Goal: Communication & Community: Connect with others

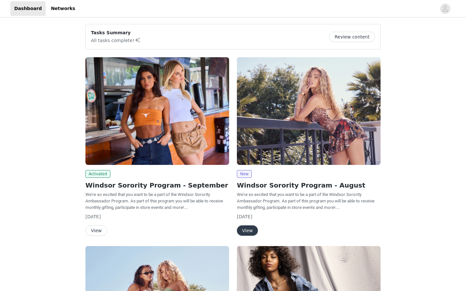
click at [356, 39] on button "Review content" at bounding box center [352, 37] width 46 height 10
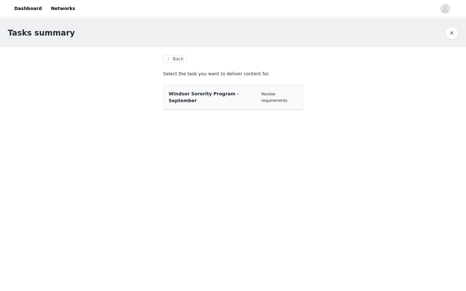
click at [239, 93] on span "Windsor Sorority Program - September" at bounding box center [204, 97] width 70 height 12
click at [268, 96] on link "Review requirements" at bounding box center [275, 97] width 26 height 11
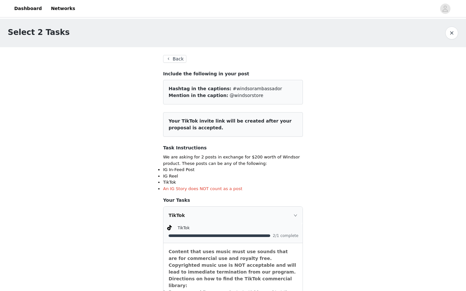
click at [454, 34] on button "button" at bounding box center [452, 33] width 13 height 13
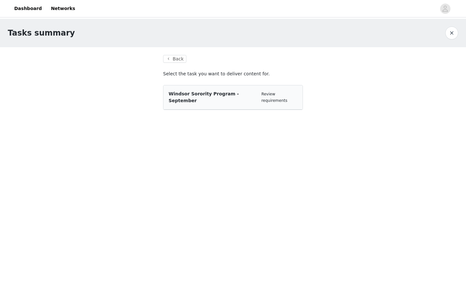
click at [222, 95] on span "Windsor Sorority Program - September" at bounding box center [204, 97] width 70 height 12
click at [171, 59] on button "Back" at bounding box center [174, 59] width 23 height 8
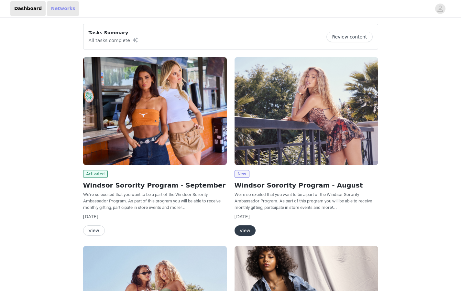
click at [55, 11] on link "Networks" at bounding box center [63, 8] width 32 height 15
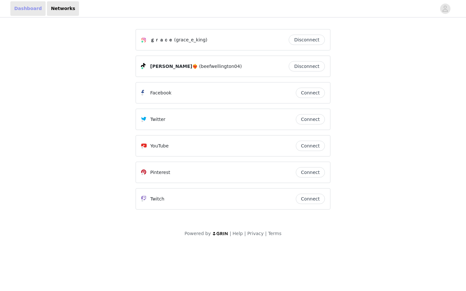
click at [28, 8] on link "Dashboard" at bounding box center [27, 8] width 35 height 15
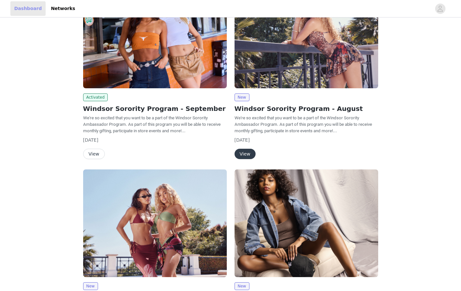
scroll to position [155, 0]
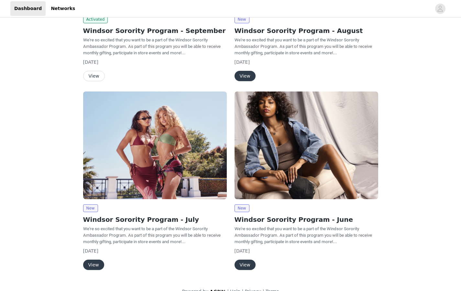
click at [92, 75] on button "View" at bounding box center [94, 76] width 22 height 10
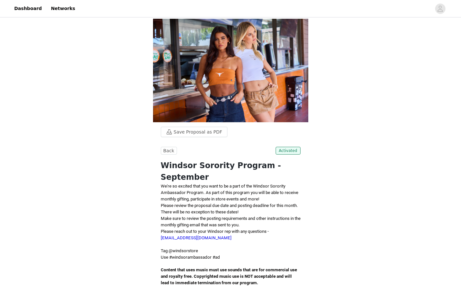
scroll to position [155, 0]
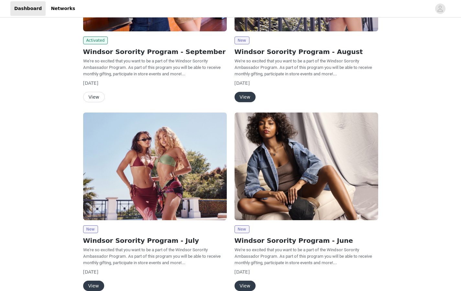
scroll to position [130, 0]
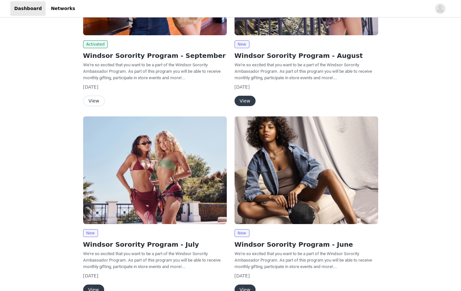
click at [135, 62] on div "Activated Windsor Sorority Program - September We're so excited that you want t…" at bounding box center [155, 73] width 144 height 66
click at [95, 98] on button "View" at bounding box center [94, 101] width 22 height 10
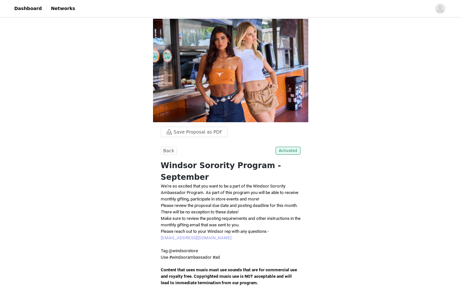
click at [178, 236] on link "[EMAIL_ADDRESS][DOMAIN_NAME]" at bounding box center [196, 238] width 71 height 5
